Goal: Transaction & Acquisition: Purchase product/service

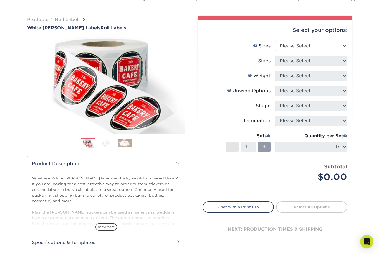
scroll to position [23, 0]
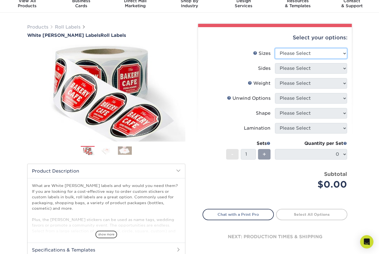
click at [341, 56] on select "Please Select 1" x 1" 1" x 2" 1" x 2.5" 1" x 3" 1.5" x 1.5" 1.5" x 2.5" 1.5" x …" at bounding box center [311, 53] width 72 height 11
select select "3.50x5.00"
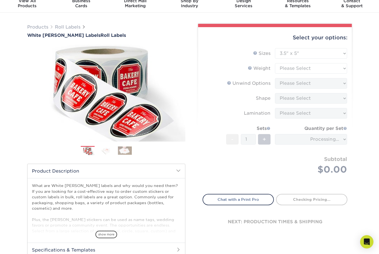
click at [343, 51] on form "Sizes Help Sizes Please Select 1" x 1" 1" x 2" 1" x 2.5" 1" x 3" 1.5" x 1.5" 1.…" at bounding box center [274, 117] width 145 height 139
click at [343, 54] on select "Please Select 1" x 1" 1" x 2" 1" x 2.5" 1" x 3" 1.5" x 1.5" 1.5" x 2.5" 1.5" x …" at bounding box center [311, 53] width 72 height 11
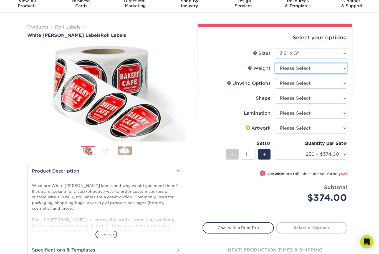
click at [344, 66] on select "Please Select WHBOPP" at bounding box center [311, 68] width 72 height 11
select select "WHBOPP"
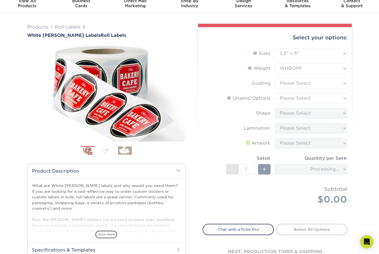
click at [341, 84] on form "Sizes Help Sizes Please Select 1" x 1" 1" x 2" 1" x 2.5" 1" x 3" 1.5" x 1.5" 1.…" at bounding box center [274, 132] width 145 height 169
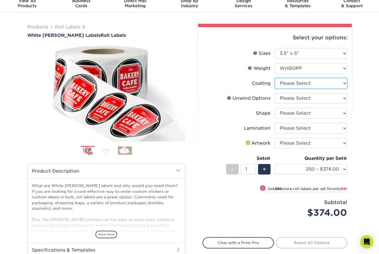
click at [344, 82] on select at bounding box center [311, 83] width 72 height 11
select select "3e7618de-abca-4bda-9f97-8b9129e913d8"
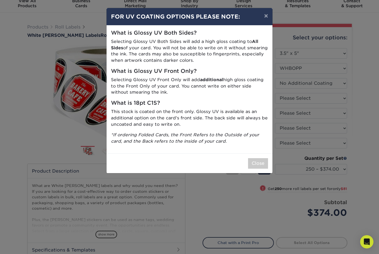
click at [267, 16] on button "×" at bounding box center [265, 16] width 13 height 16
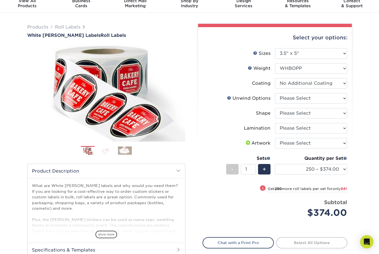
scroll to position [0, 0]
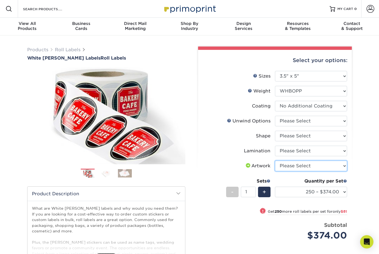
click at [341, 167] on select "Please Select I will upload files I need a design - $50" at bounding box center [311, 166] width 72 height 11
select select "upload"
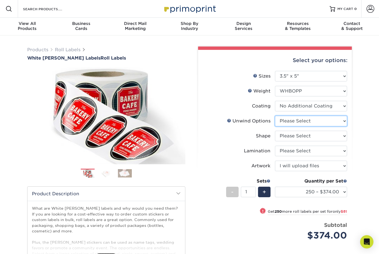
click at [344, 119] on select "Please Select Not Important Off Top (Direction #1) Off Bottom (Direction #2) Of…" at bounding box center [311, 121] width 72 height 11
select select "d16c2772-aac7-41d6-a124-047cd7375882"
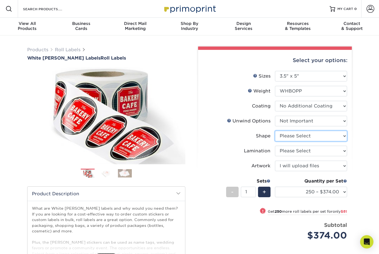
click at [346, 132] on select "Please Select Oval Rectangle" at bounding box center [311, 136] width 72 height 11
select select "ee567ae7-d0e9-47ca-830a-b172c097b44f"
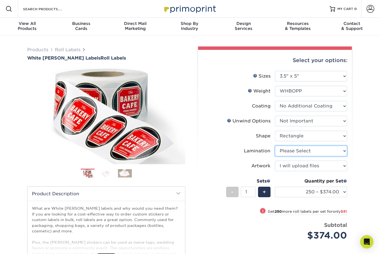
click at [344, 151] on select "Please Select No Lamination Silk" at bounding box center [311, 151] width 72 height 11
select select "ccacb42f-45f7-42d3-bbd3-7c8421cf37f0"
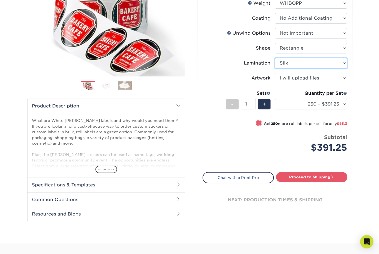
scroll to position [90, 0]
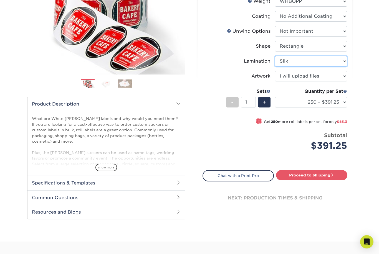
click at [342, 62] on select "Please Select No Lamination Silk" at bounding box center [311, 61] width 72 height 11
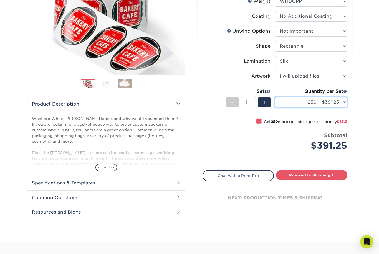
click at [342, 107] on select "250 – $391.25 500 – $474.55 1000 – $551.85 2500 – $756.45 5000 – $957.20 10000 …" at bounding box center [311, 102] width 72 height 11
click at [210, 122] on div "! Get 250 more roll labels per set for only $83.3" at bounding box center [275, 124] width 144 height 13
select select "500 – $474.55"
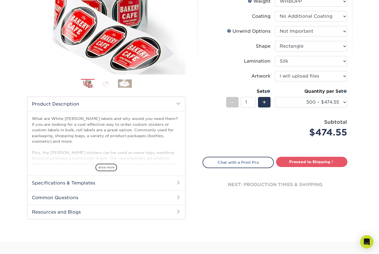
scroll to position [0, 0]
